Goal: Entertainment & Leisure: Consume media (video, audio)

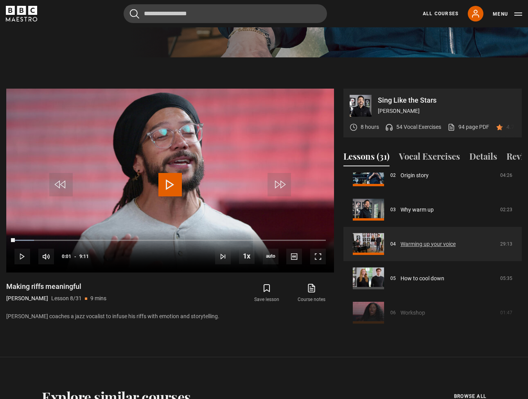
scroll to position [84, 0]
click at [430, 243] on link "Warming up your voice" at bounding box center [427, 244] width 55 height 8
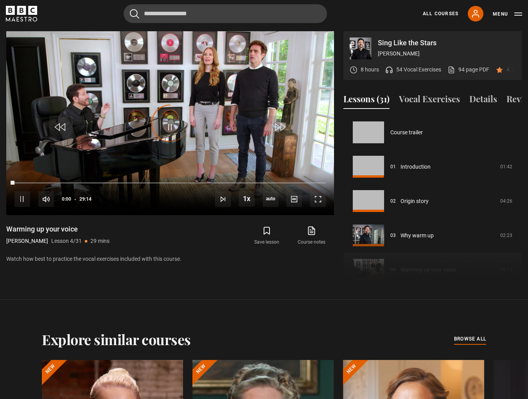
scroll to position [103, 0]
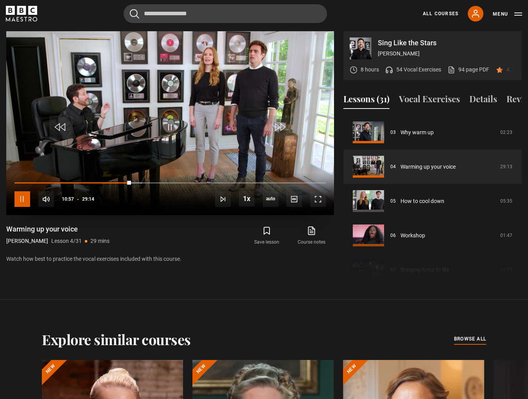
drag, startPoint x: 23, startPoint y: 195, endPoint x: 47, endPoint y: 180, distance: 28.6
click at [23, 195] on span "Video Player" at bounding box center [22, 199] width 16 height 16
click at [165, 129] on span "Video Player" at bounding box center [169, 127] width 23 height 23
drag, startPoint x: 140, startPoint y: 181, endPoint x: 149, endPoint y: 181, distance: 9.0
click at [149, 181] on div "10s Skip Back 10 seconds Play 10s Skip Forward 10 seconds Loaded : 46.18% 11:51…" at bounding box center [169, 193] width 327 height 43
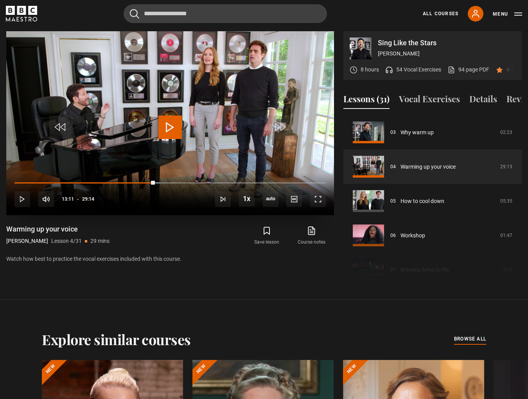
drag, startPoint x: 147, startPoint y: 182, endPoint x: 155, endPoint y: 181, distance: 7.9
click at [155, 181] on div "10s Skip Back 10 seconds Play 10s Skip Forward 10 seconds Loaded : 46.75% 12:29…" at bounding box center [169, 193] width 327 height 43
click at [23, 195] on span "Video Player" at bounding box center [22, 199] width 16 height 16
